Goal: Task Accomplishment & Management: Manage account settings

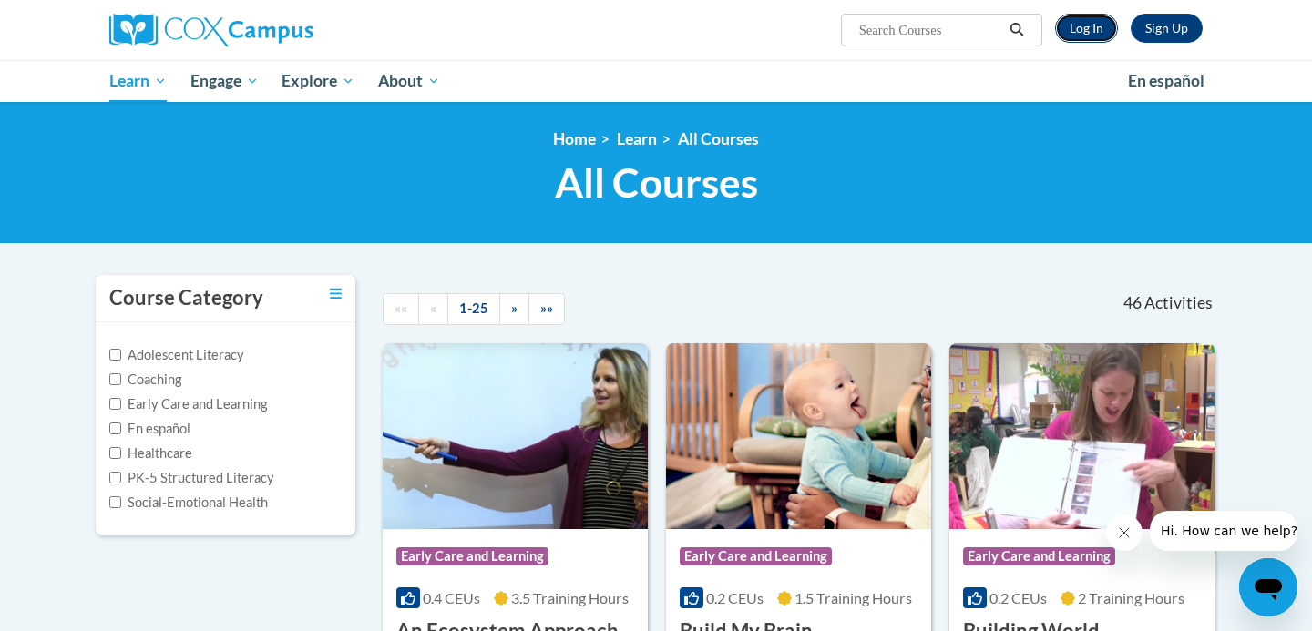
click at [1095, 29] on link "Log In" at bounding box center [1086, 28] width 63 height 29
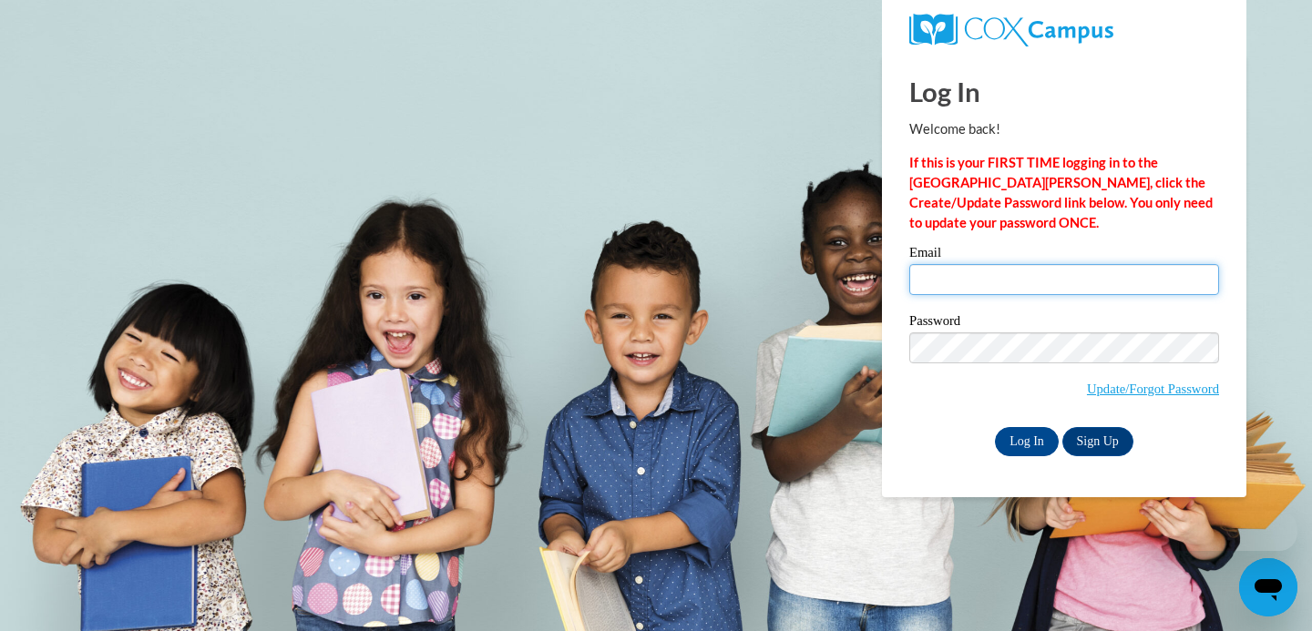
click at [1050, 291] on input "Email" at bounding box center [1064, 279] width 310 height 31
type input "nmorale2@student.westgatech.edu"
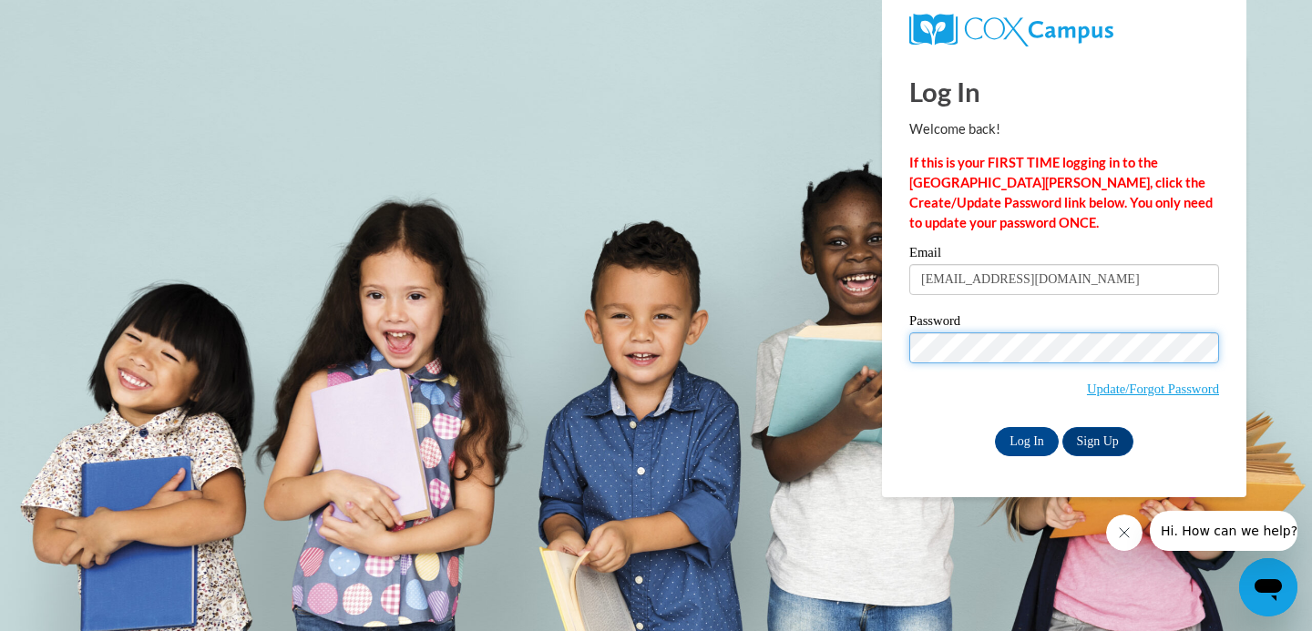
click at [995, 427] on input "Log In" at bounding box center [1027, 441] width 64 height 29
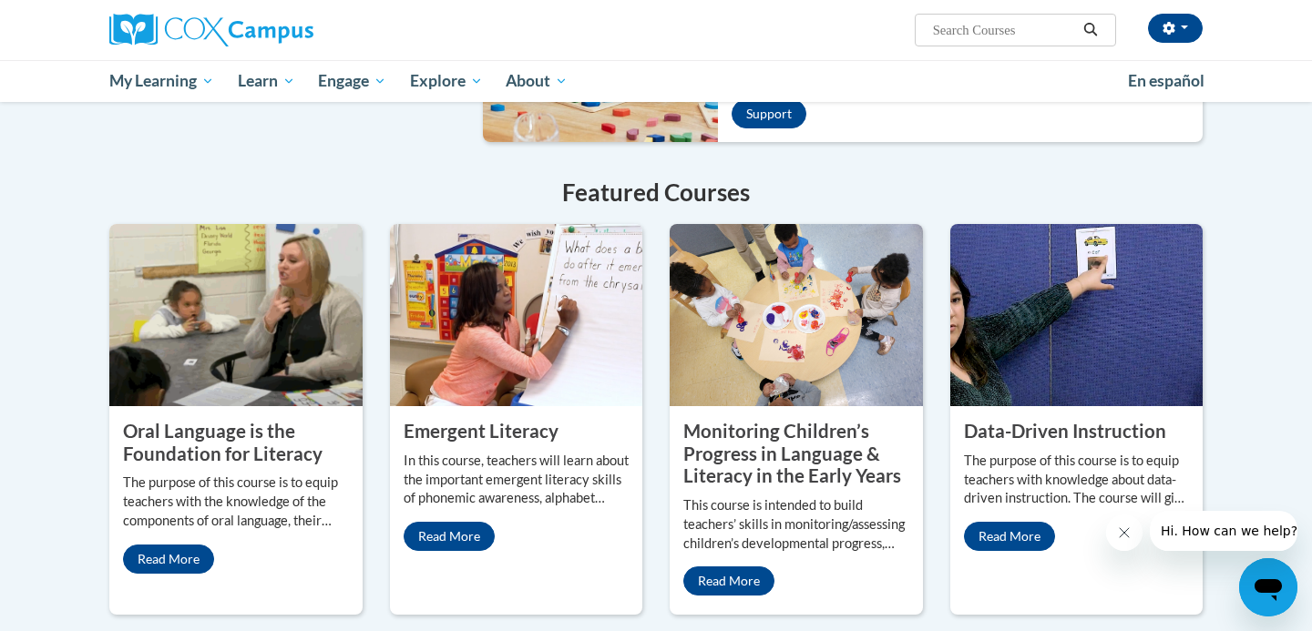
scroll to position [1369, 0]
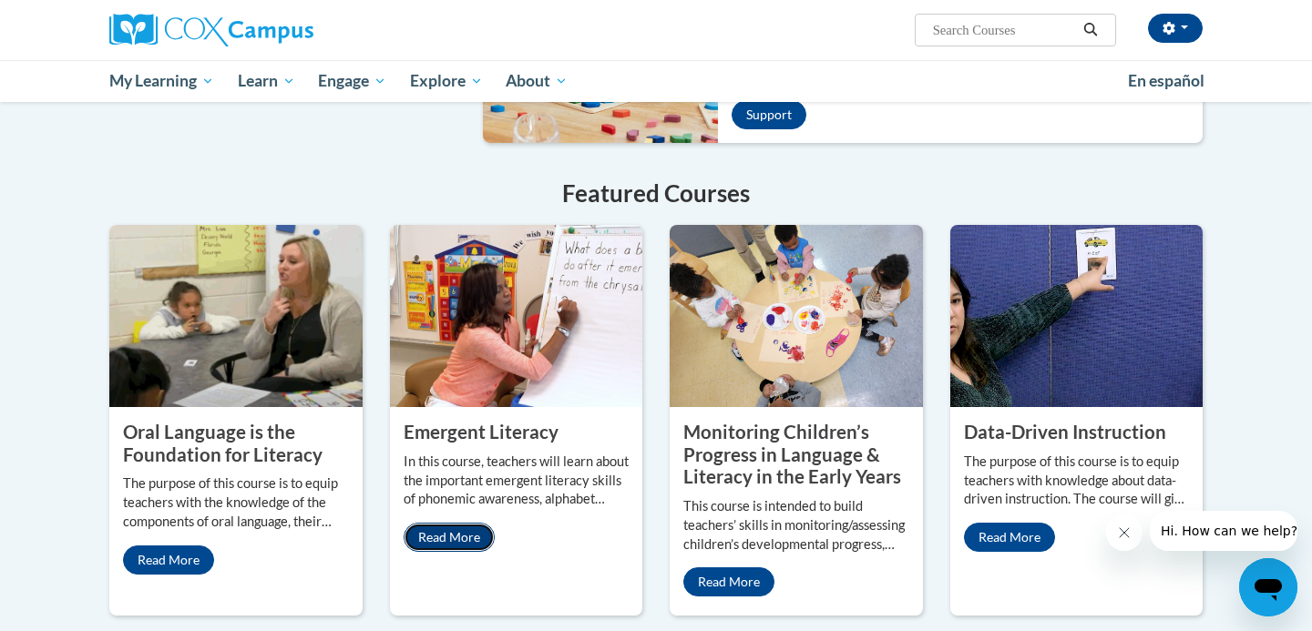
click at [454, 523] on link "Read More" at bounding box center [449, 537] width 91 height 29
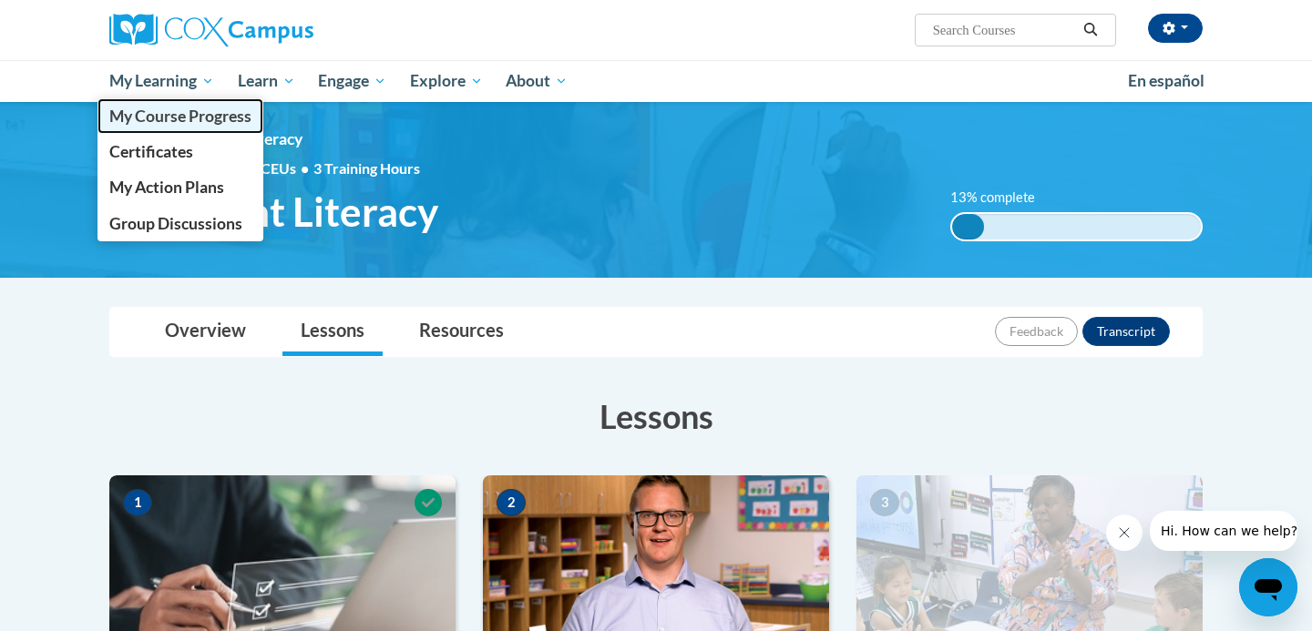
click at [180, 119] on span "My Course Progress" at bounding box center [180, 116] width 142 height 19
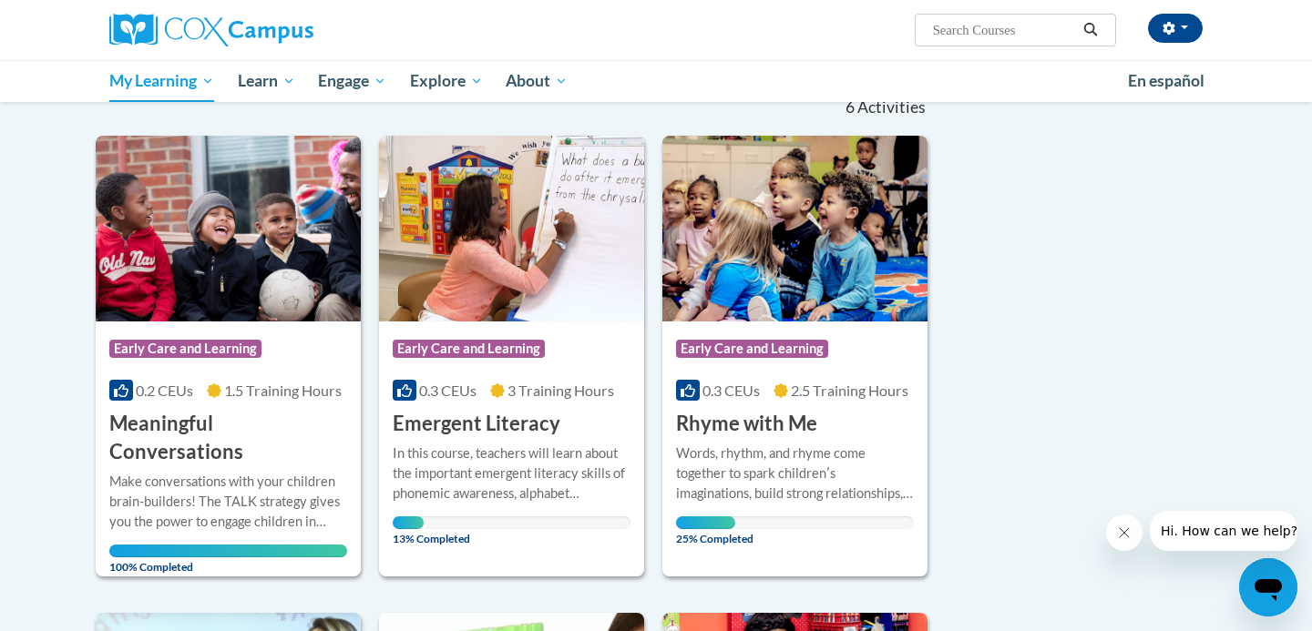
scroll to position [214, 0]
